Goal: Contribute content: Contribute content

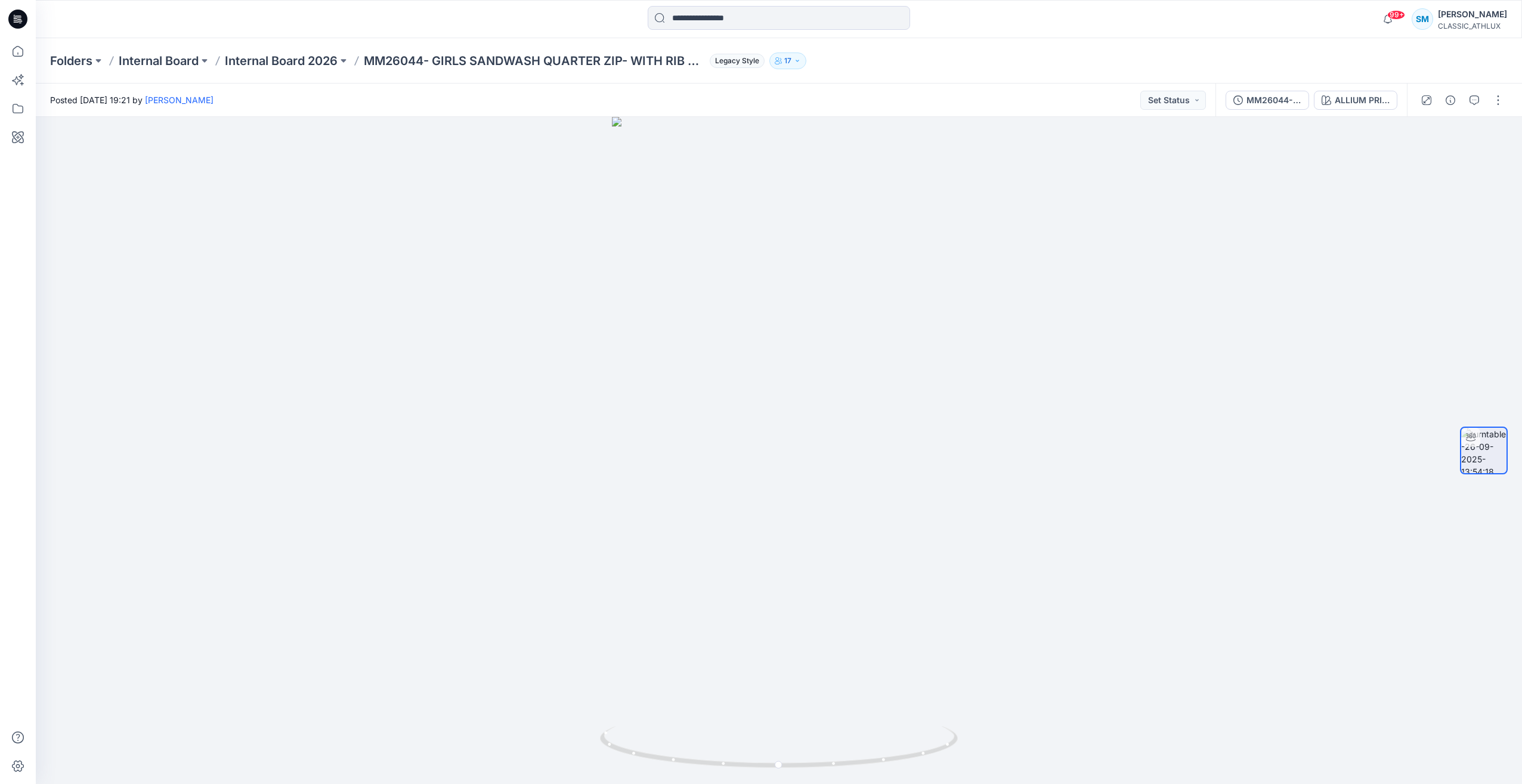
click at [25, 13] on icon at bounding box center [18, 19] width 19 height 19
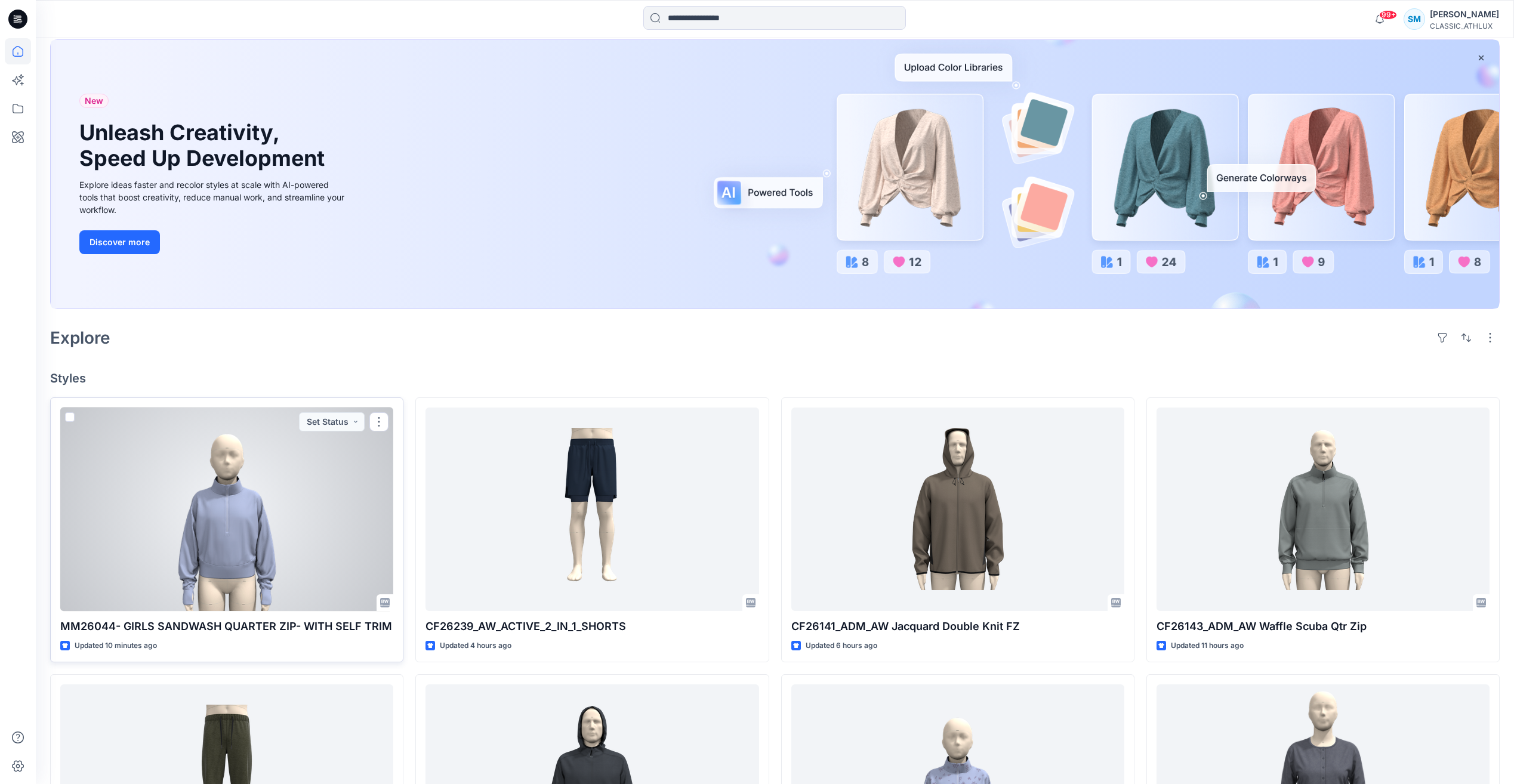
scroll to position [179, 0]
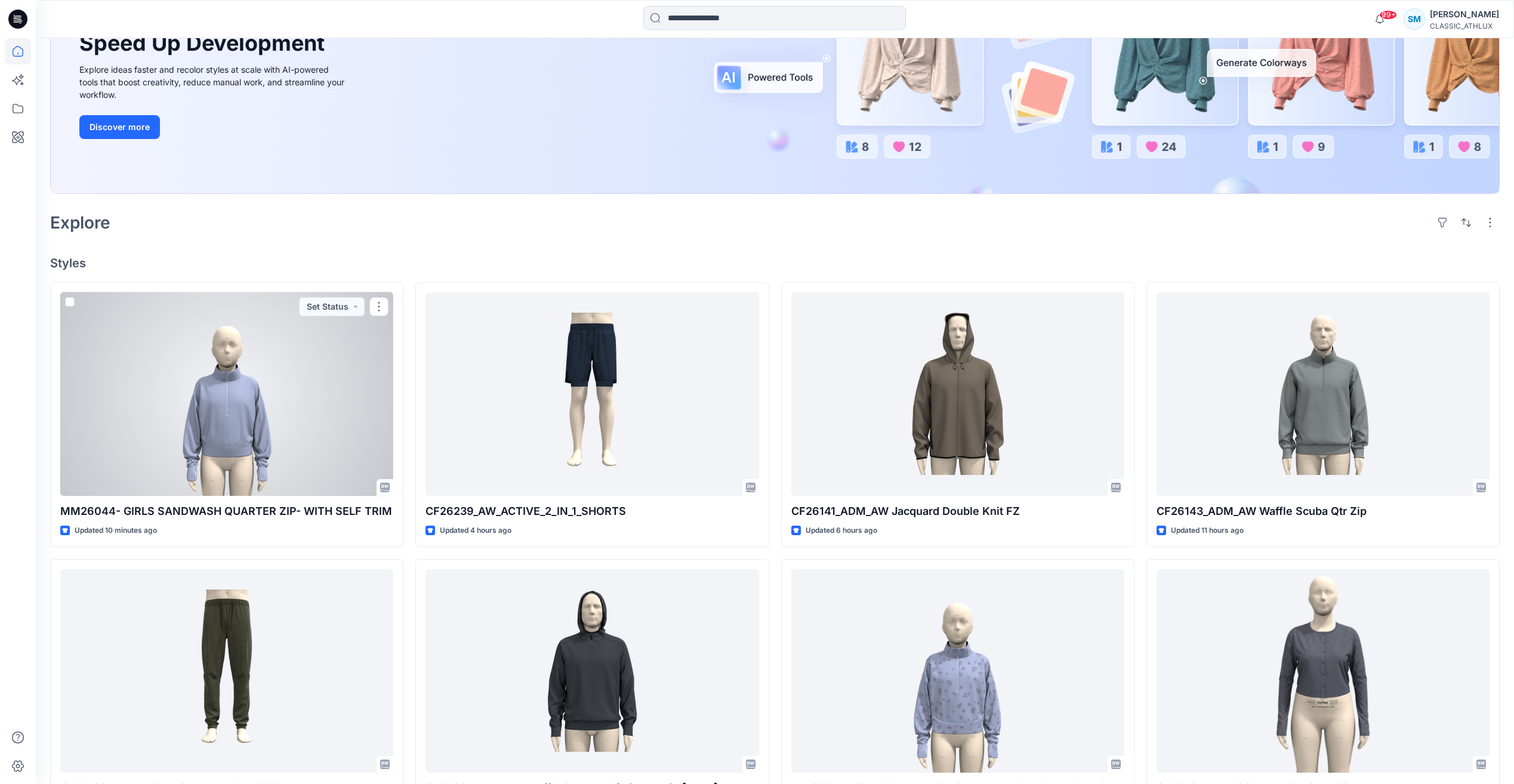
click at [281, 315] on div at bounding box center [227, 394] width 333 height 204
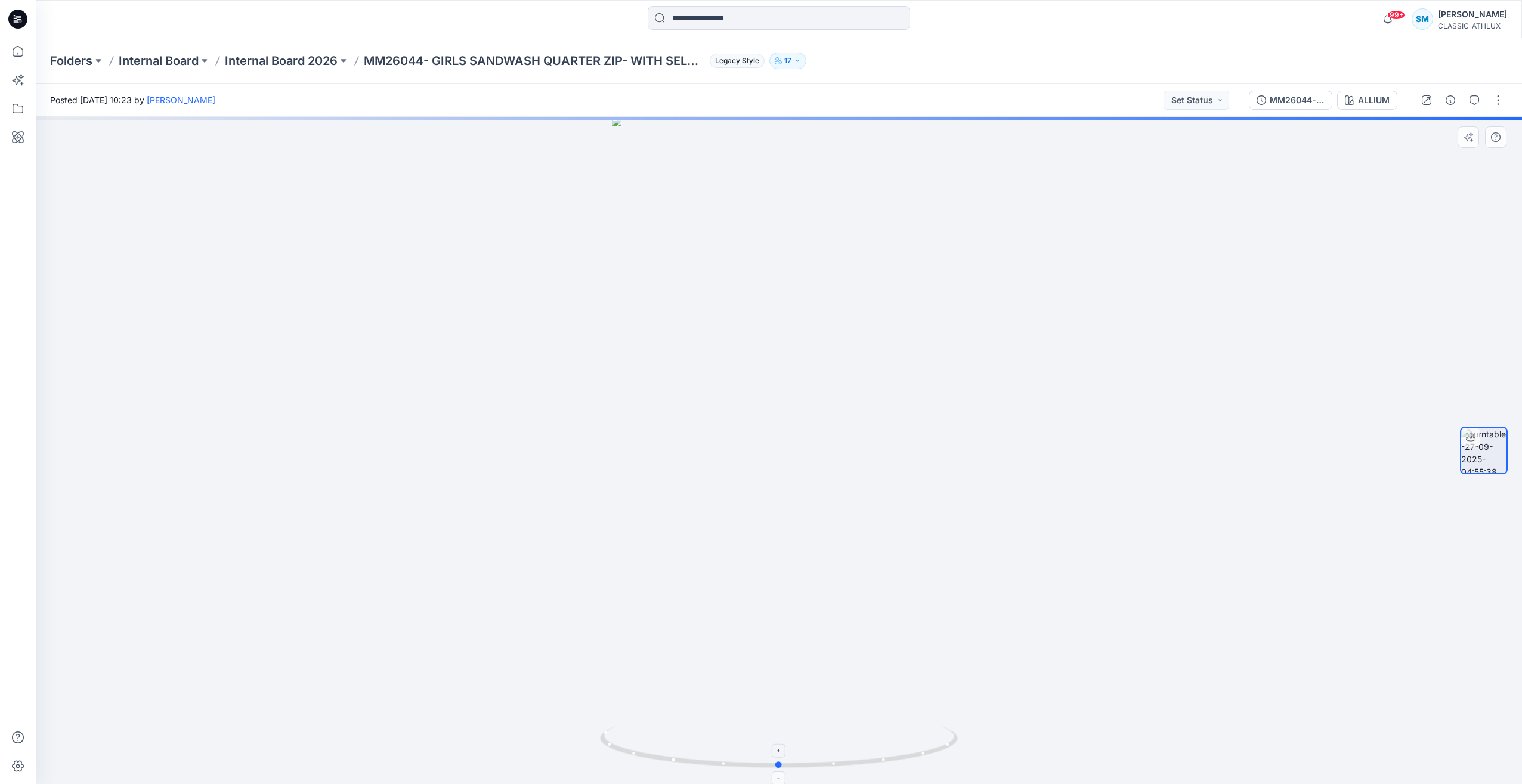
click at [950, 748] on icon at bounding box center [780, 748] width 361 height 45
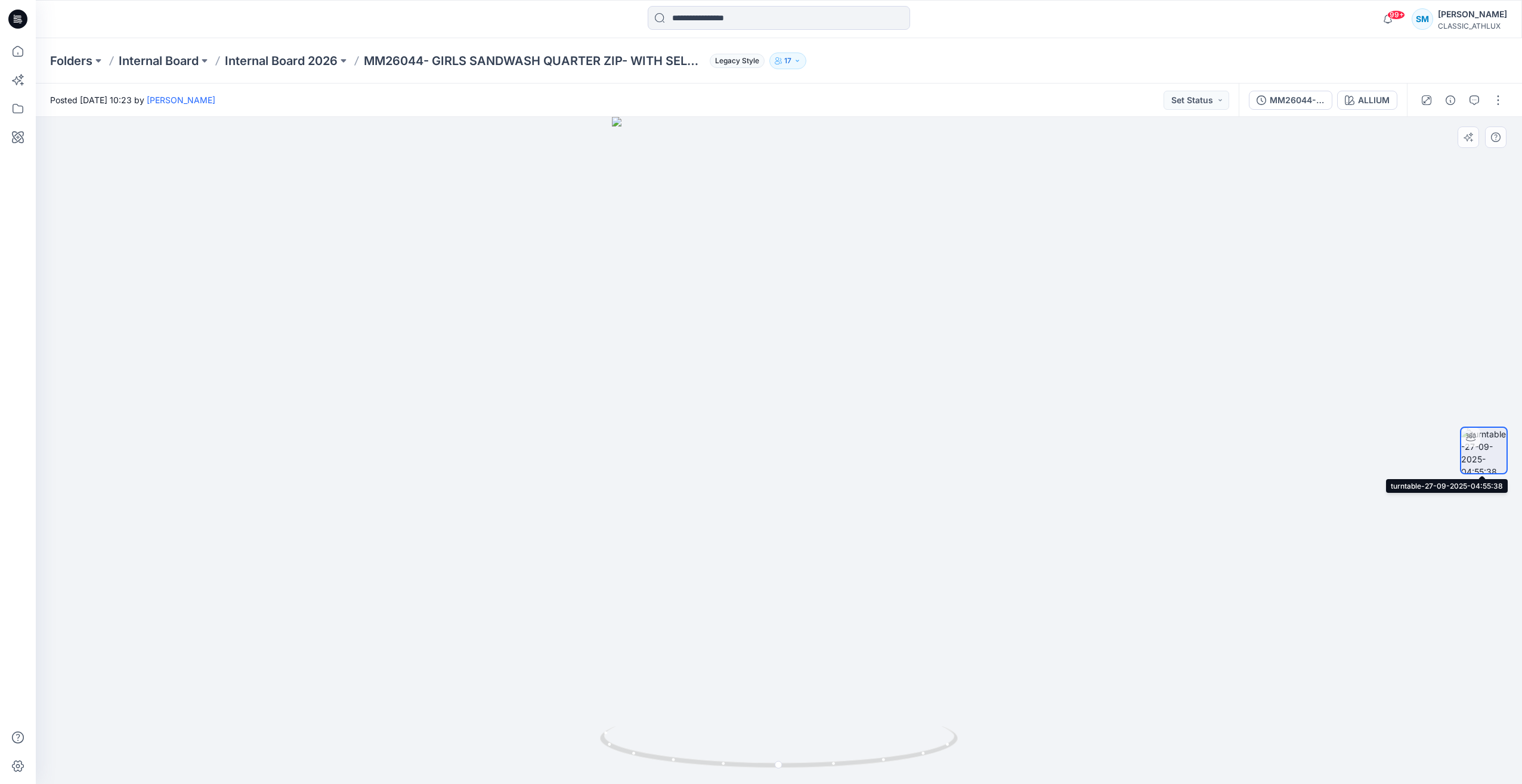
click at [1497, 451] on img at bounding box center [1484, 450] width 45 height 45
click at [1497, 102] on button "button" at bounding box center [1498, 100] width 19 height 19
drag, startPoint x: 1344, startPoint y: 166, endPoint x: 1325, endPoint y: 135, distance: 36.4
click at [1344, 165] on div at bounding box center [779, 450] width 1487 height 667
click at [1385, 98] on div "ALLIUM" at bounding box center [1374, 100] width 32 height 13
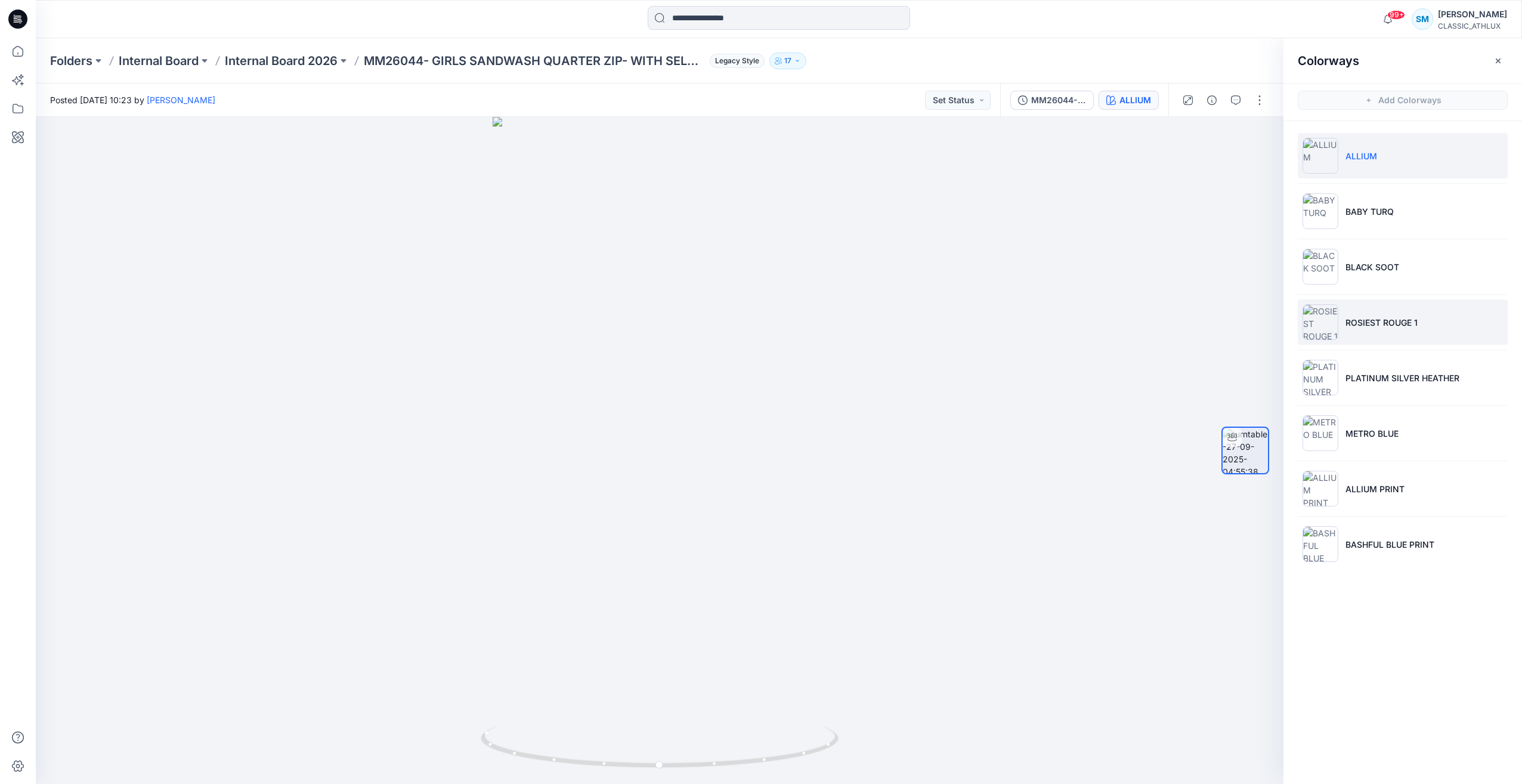
click at [1362, 320] on p "ROSIEST ROUGE 1" at bounding box center [1381, 322] width 72 height 13
drag, startPoint x: 801, startPoint y: 758, endPoint x: 503, endPoint y: 737, distance: 298.7
click at [473, 747] on div at bounding box center [660, 450] width 1248 height 667
drag, startPoint x: 618, startPoint y: 335, endPoint x: 763, endPoint y: 368, distance: 148.7
click at [1217, 480] on div at bounding box center [1245, 450] width 77 height 298
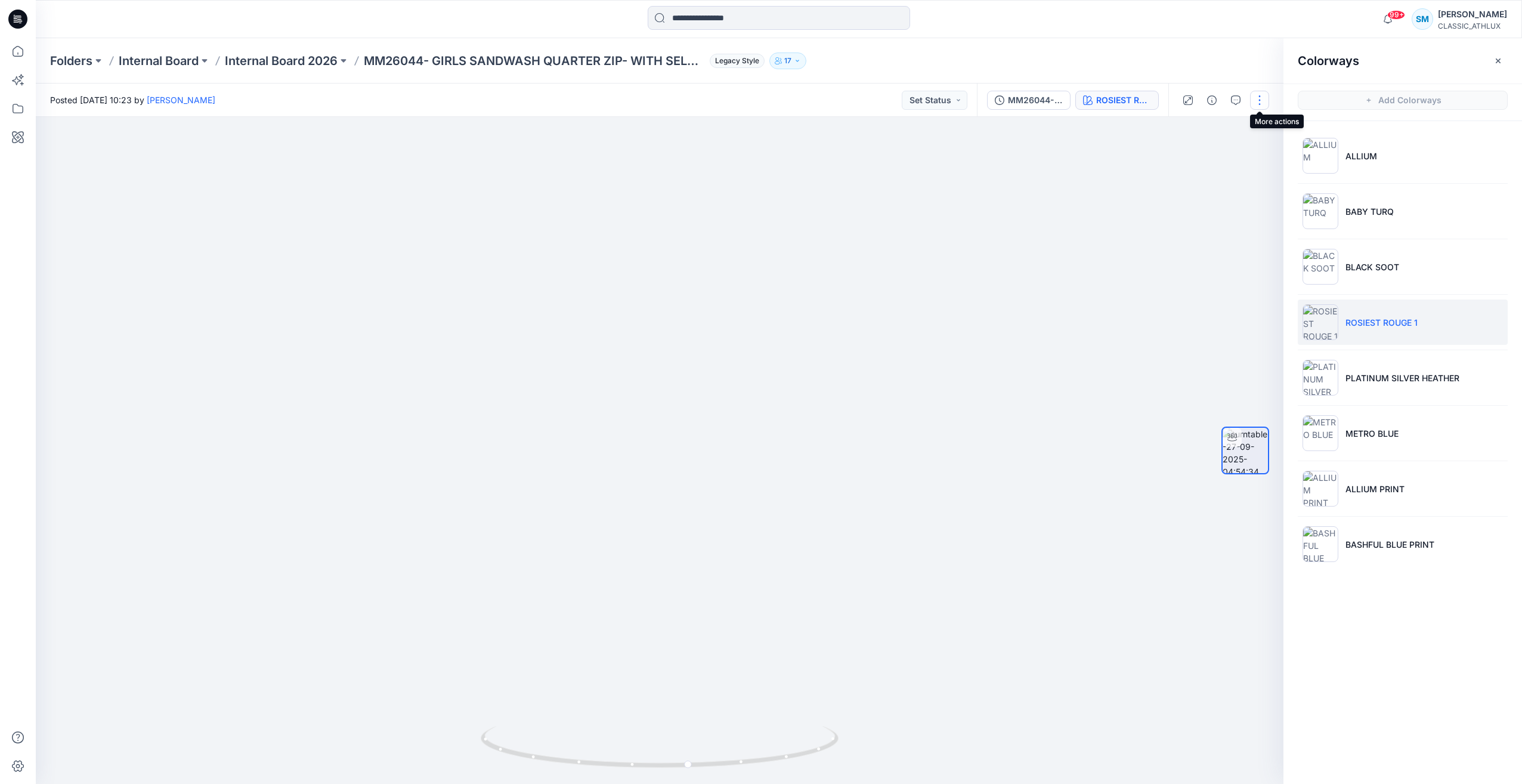
click at [1255, 99] on button "button" at bounding box center [1259, 100] width 19 height 19
click at [1495, 58] on icon "button" at bounding box center [1498, 61] width 9 height 9
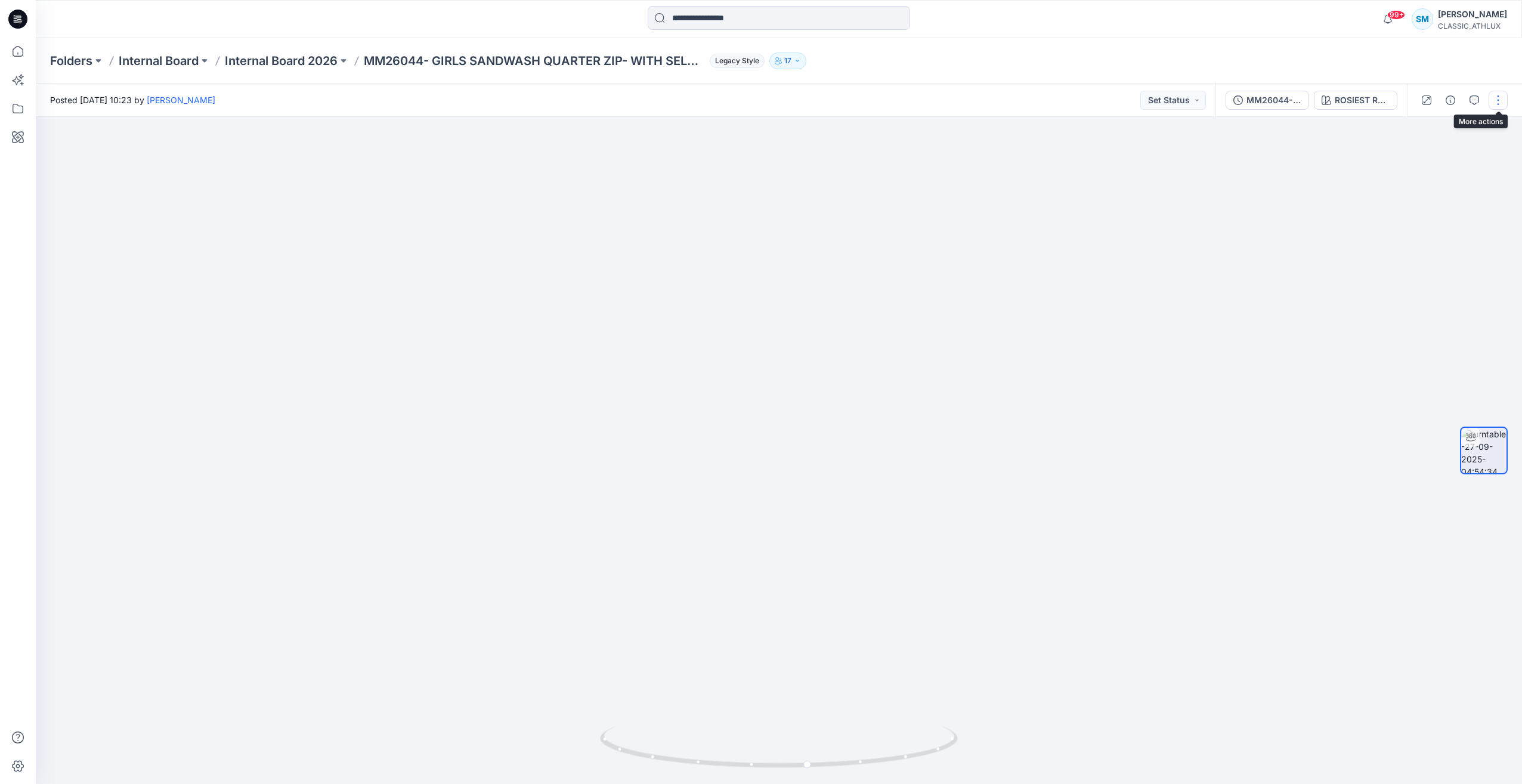
click at [1498, 100] on button "button" at bounding box center [1498, 100] width 19 height 19
click at [1128, 319] on div at bounding box center [779, 450] width 1487 height 667
click at [1498, 98] on button "button" at bounding box center [1498, 100] width 19 height 19
click at [1450, 130] on button "Edit" at bounding box center [1448, 128] width 109 height 22
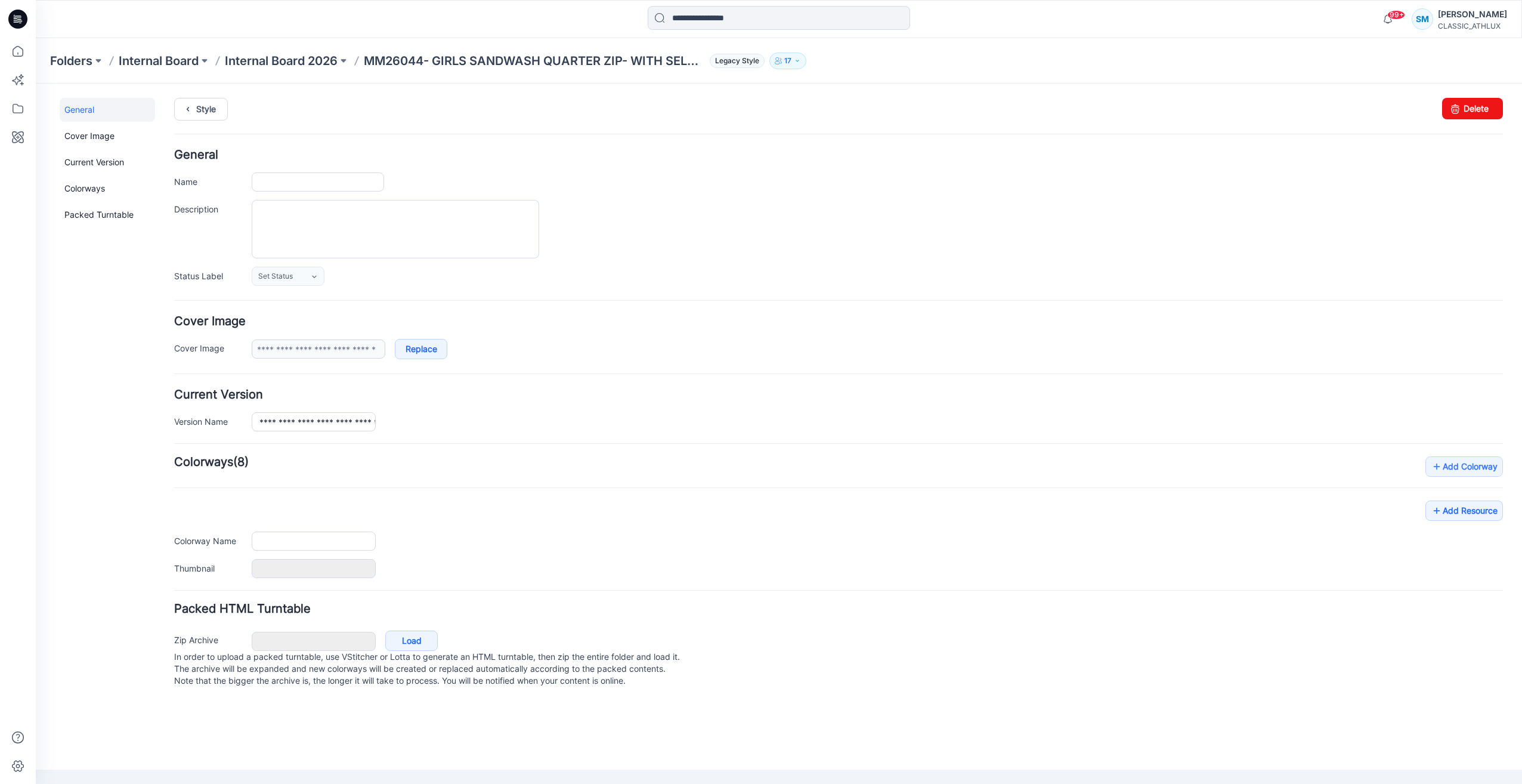
type input "**********"
type input "******"
type input "**********"
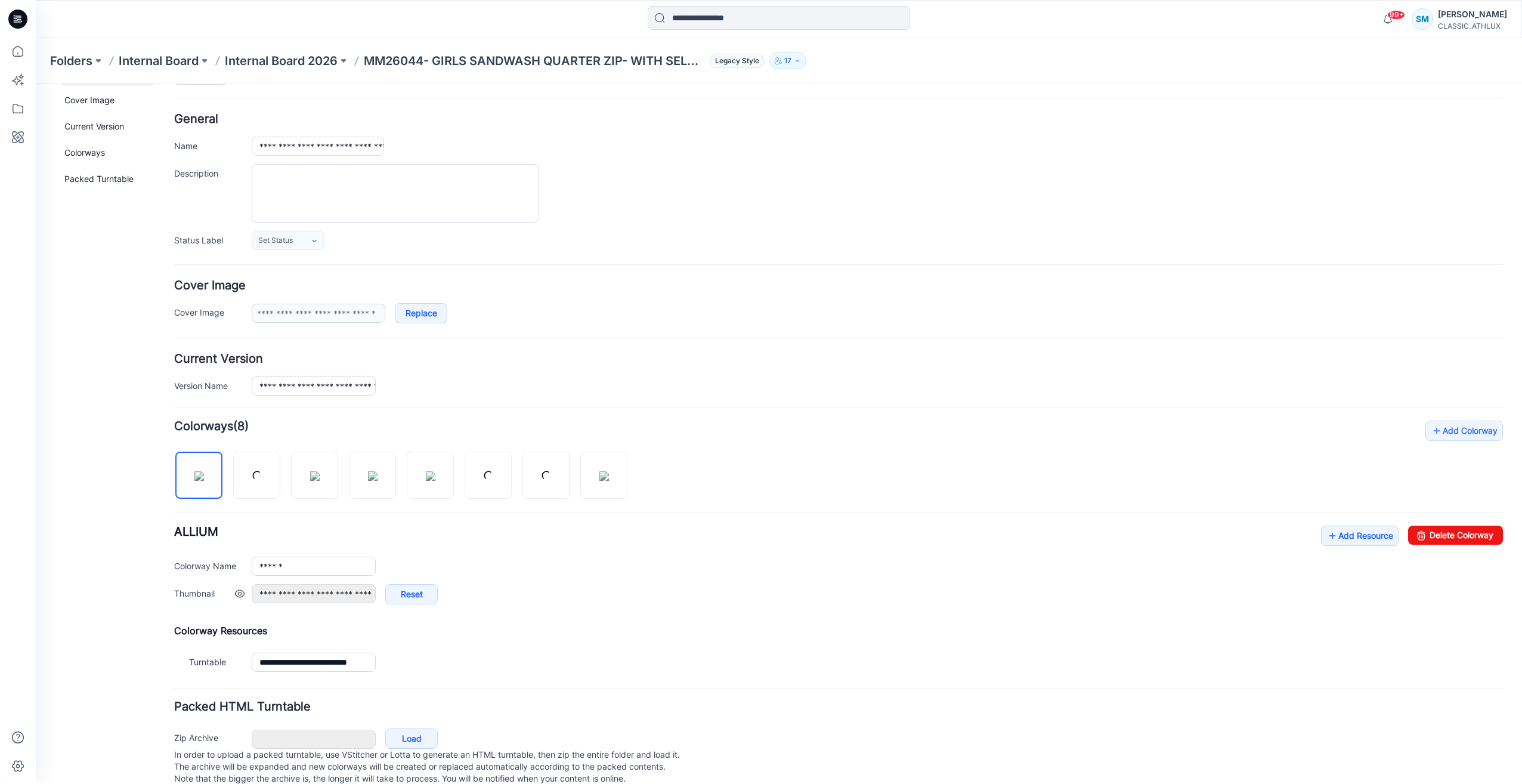
scroll to position [65, 0]
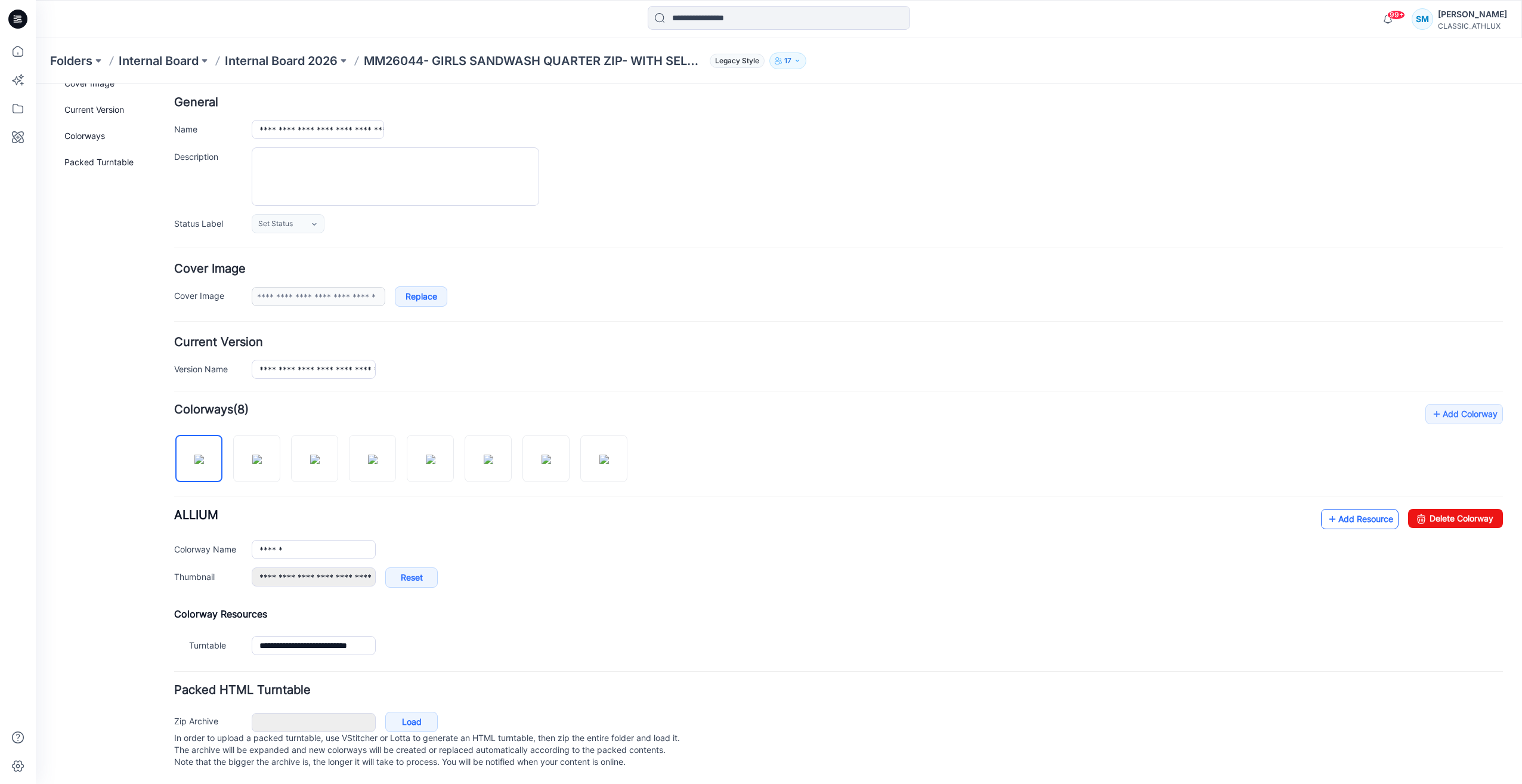
click at [1347, 511] on link "Add Resource" at bounding box center [1360, 519] width 77 height 20
